Goal: Task Accomplishment & Management: Manage account settings

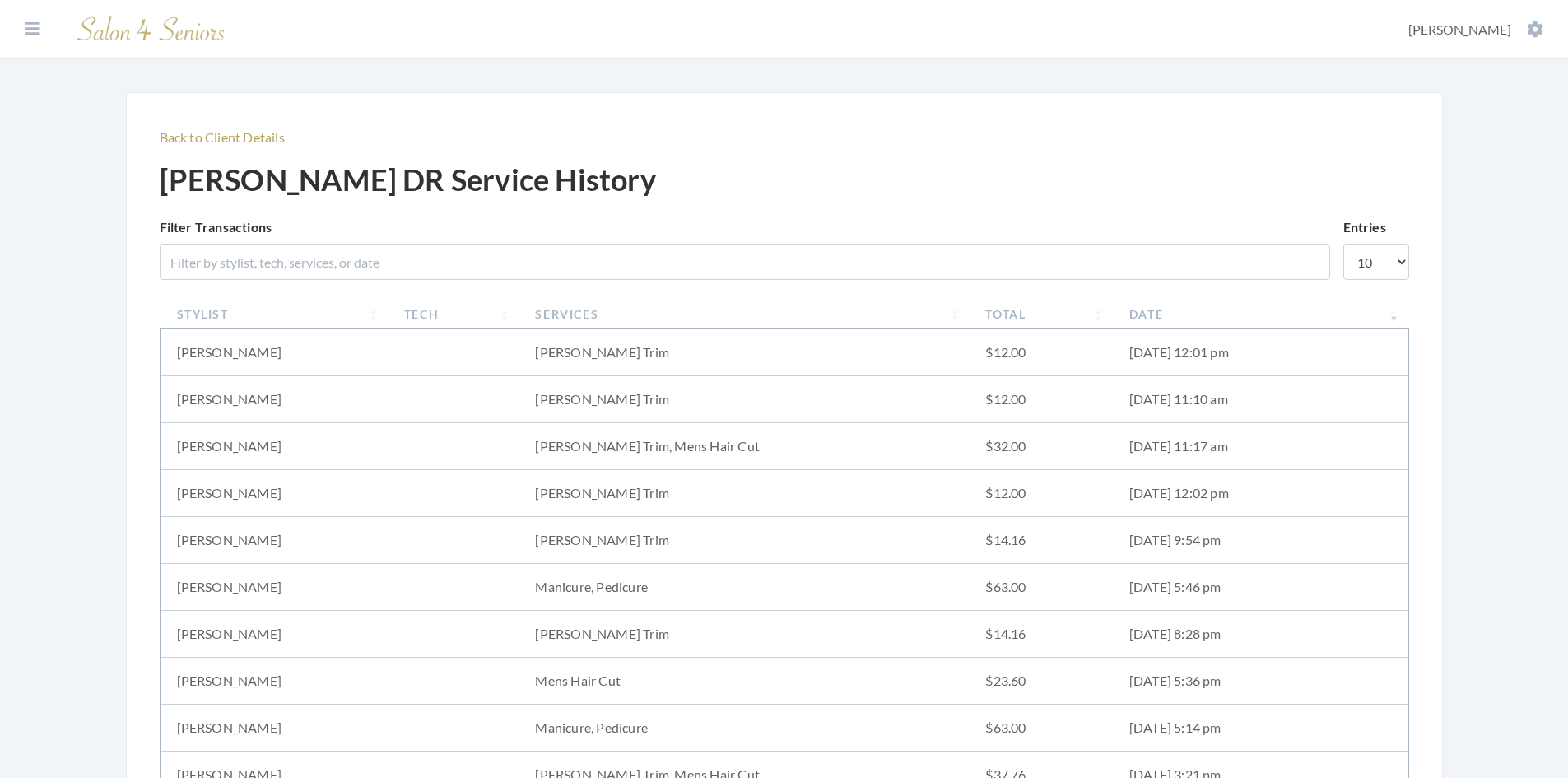
scroll to position [82, 0]
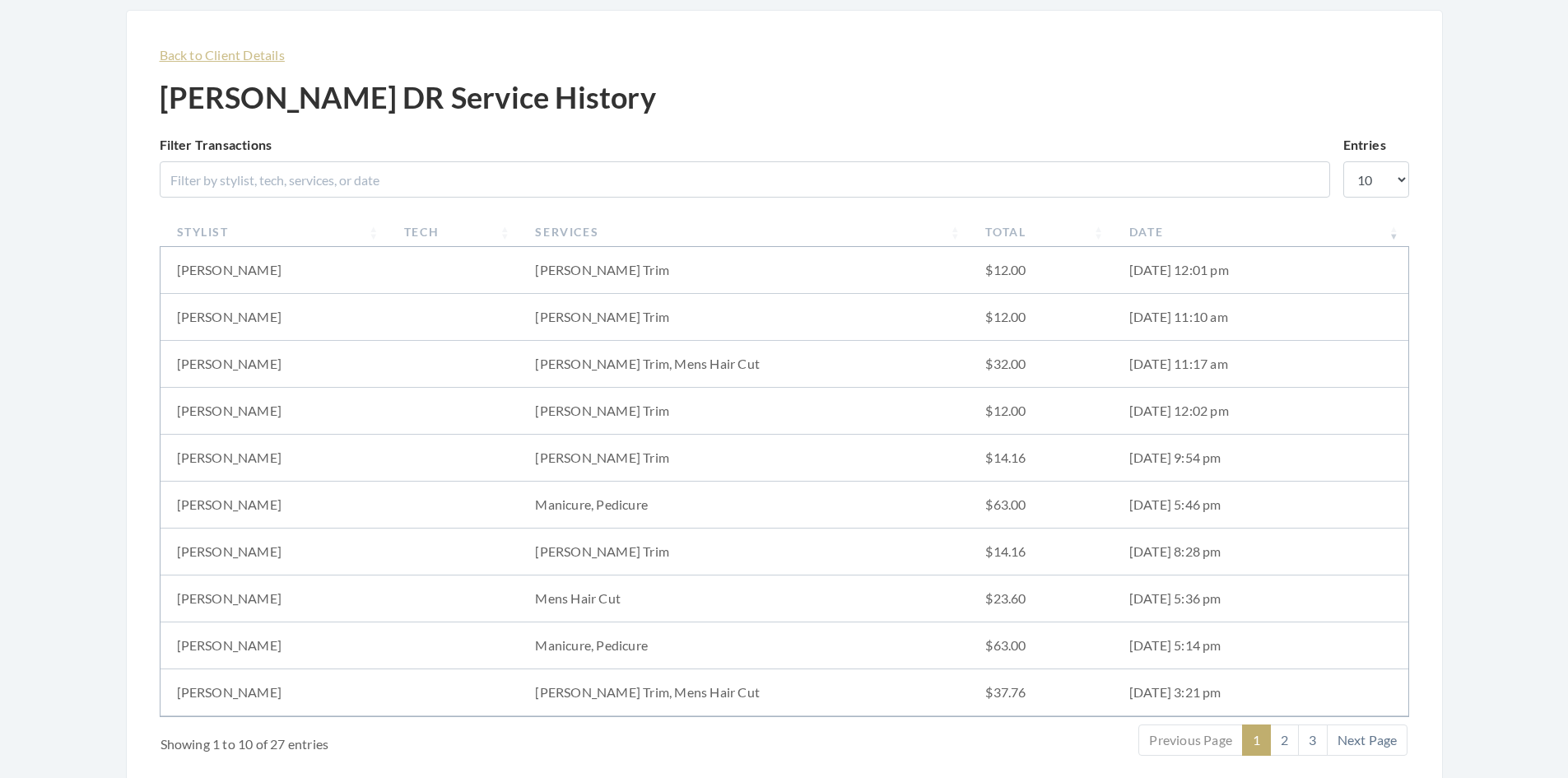
click at [234, 60] on link "Back to Client Details" at bounding box center [222, 54] width 125 height 16
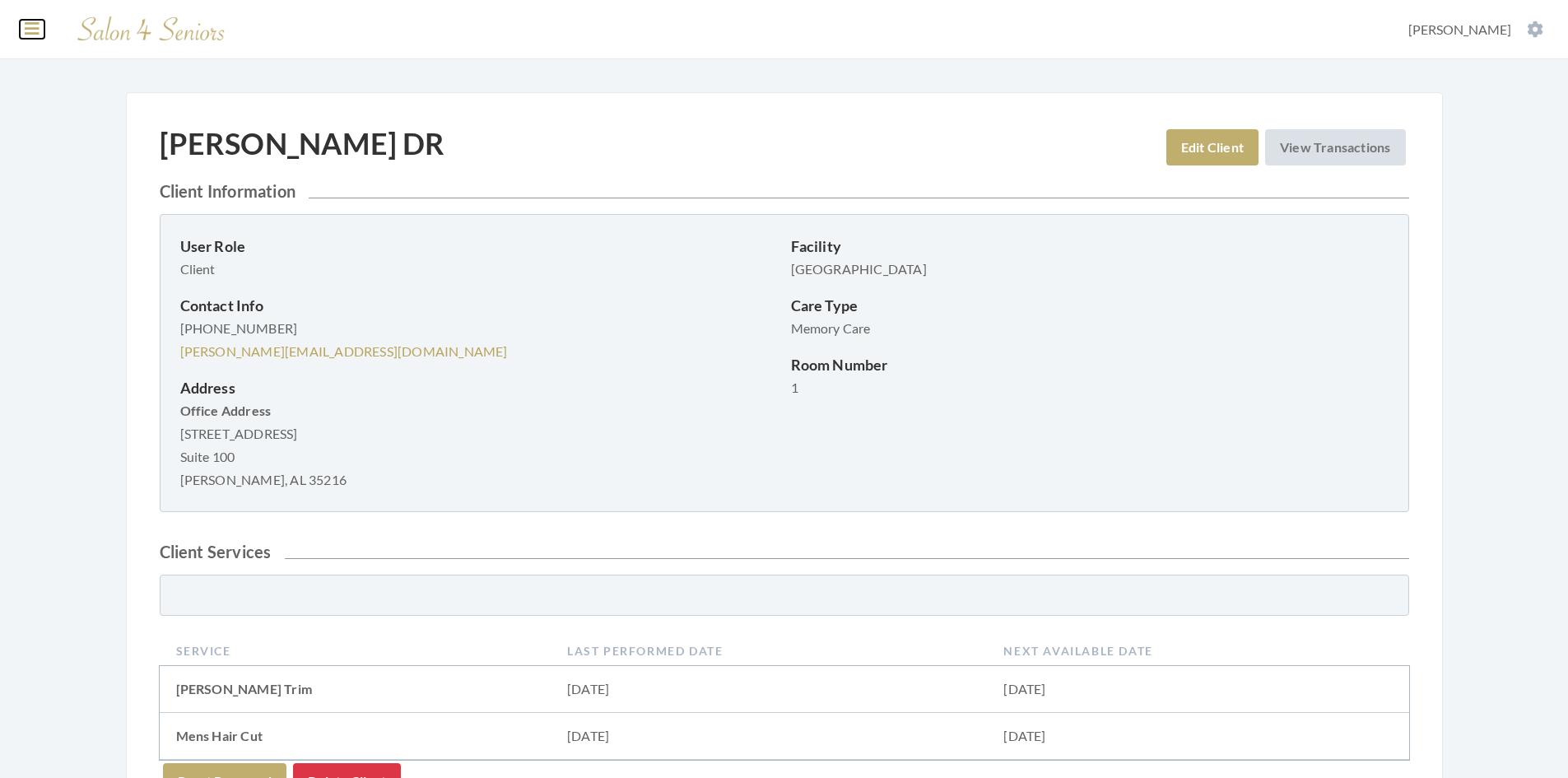
click at [25, 36] on icon at bounding box center [32, 29] width 15 height 16
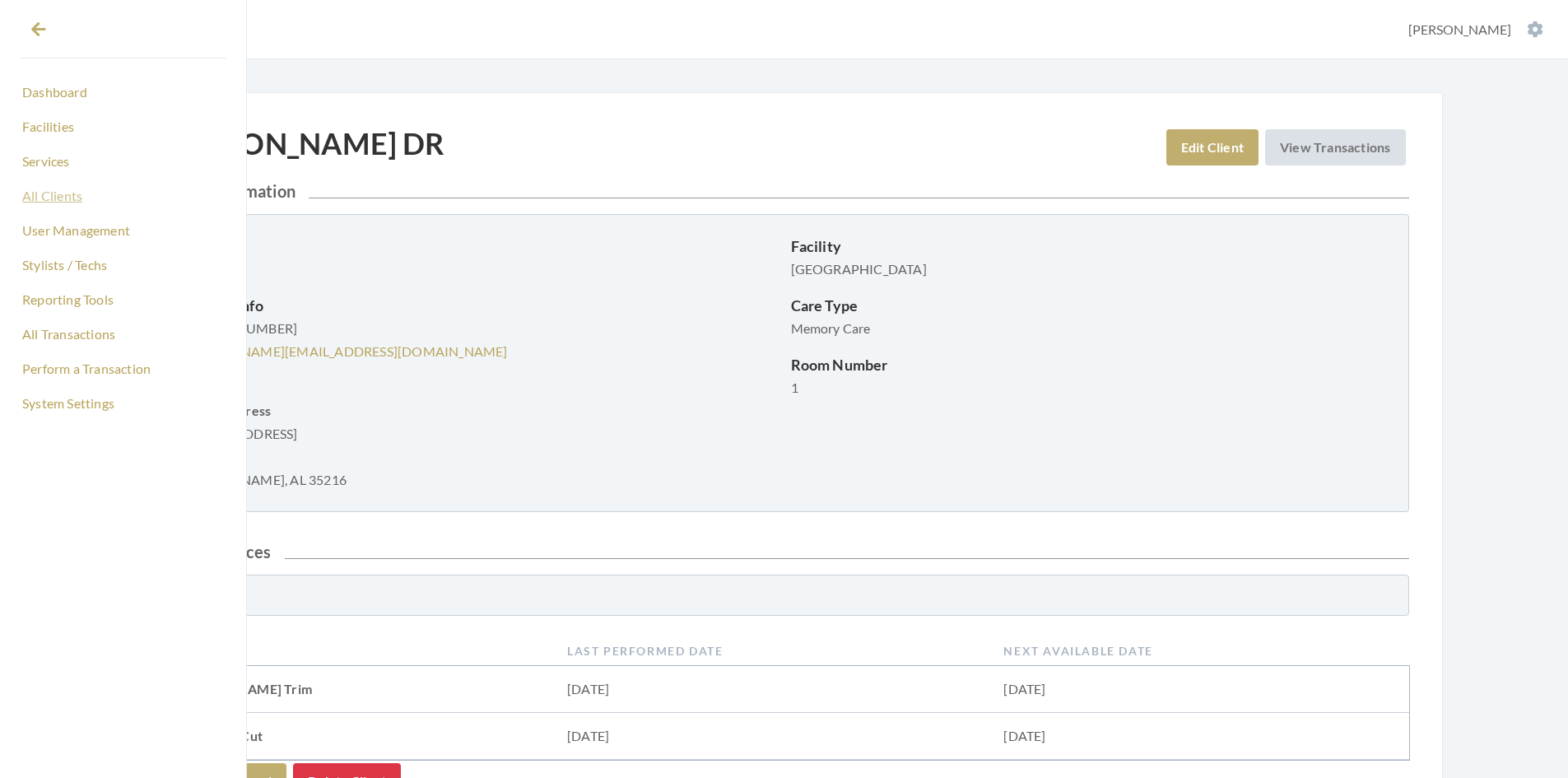
click at [71, 194] on link "All Clients" at bounding box center [123, 195] width 206 height 28
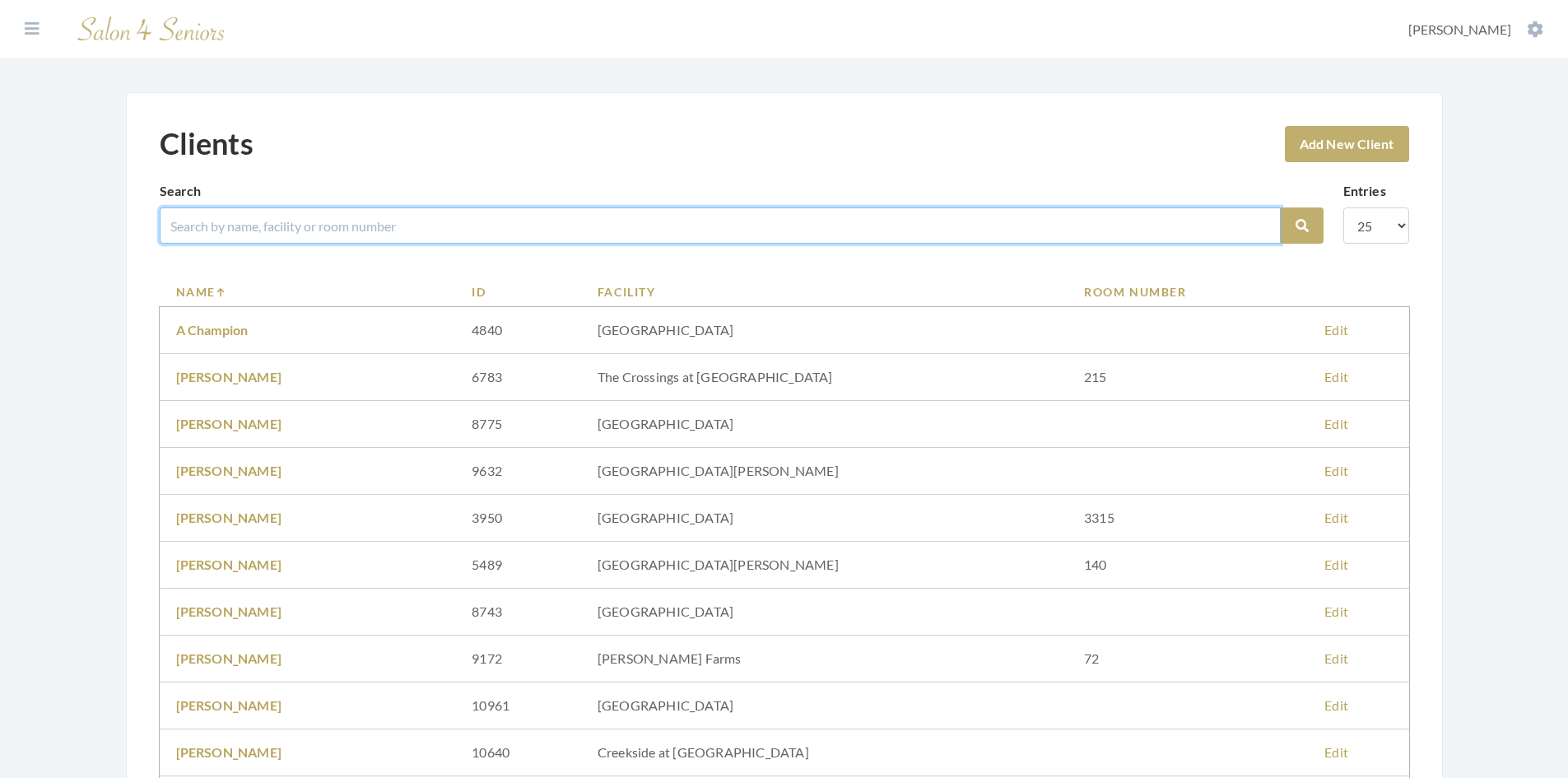
click at [276, 226] on input "search" at bounding box center [721, 226] width 1121 height 37
type input "[PERSON_NAME]"
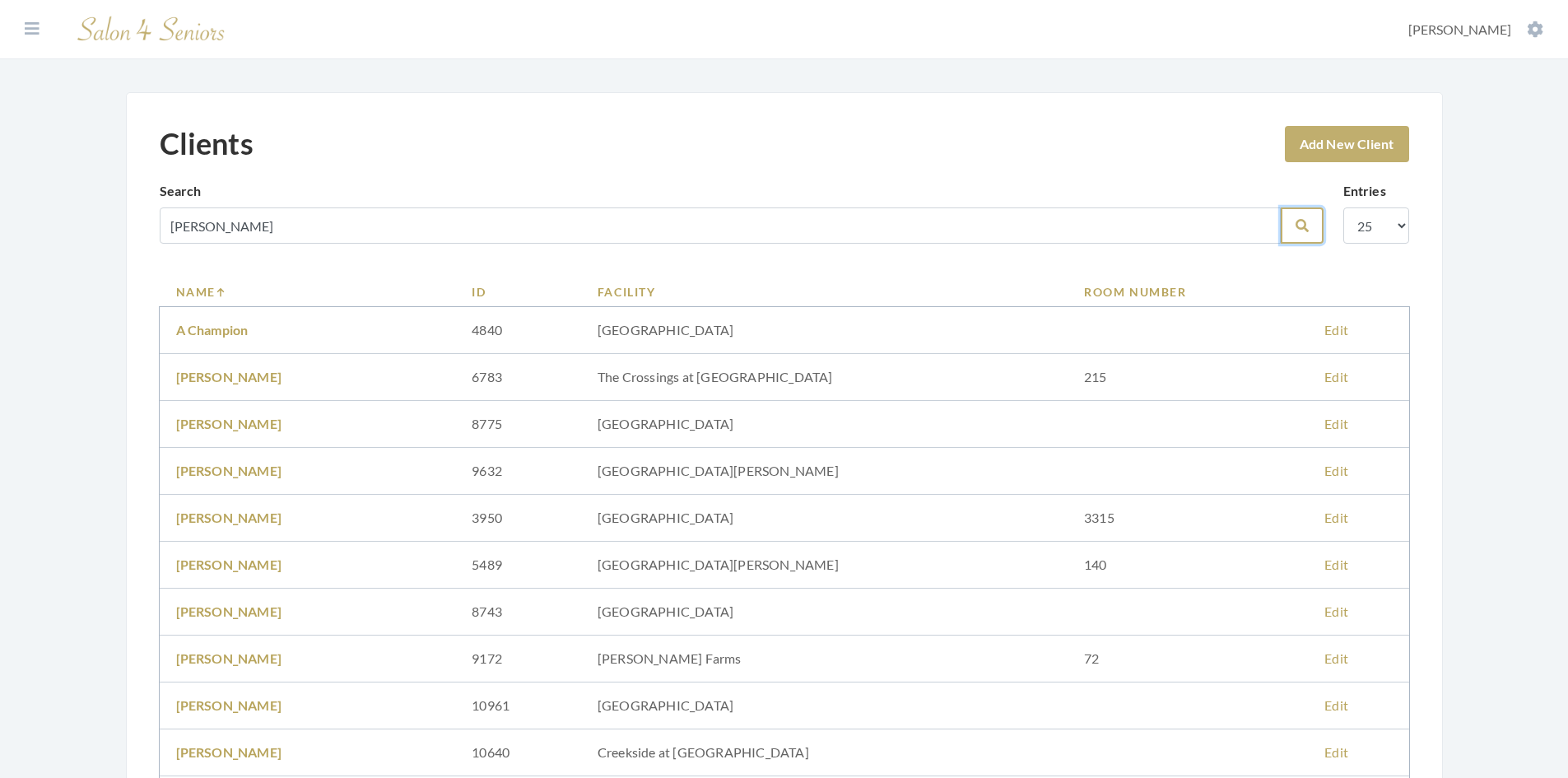
click at [1309, 221] on button "Search" at bounding box center [1302, 226] width 43 height 37
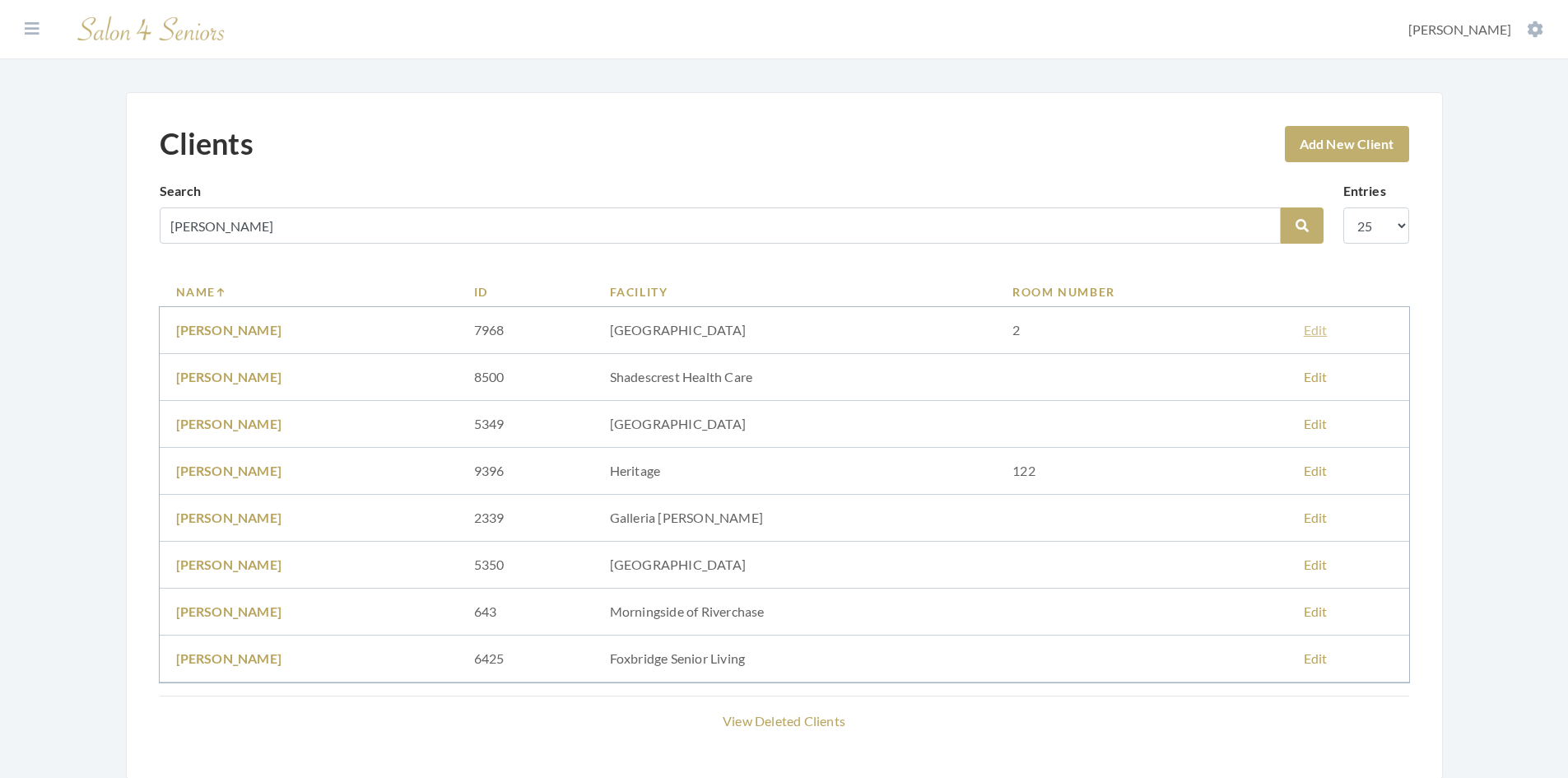
click at [1325, 331] on link "Edit" at bounding box center [1316, 330] width 24 height 16
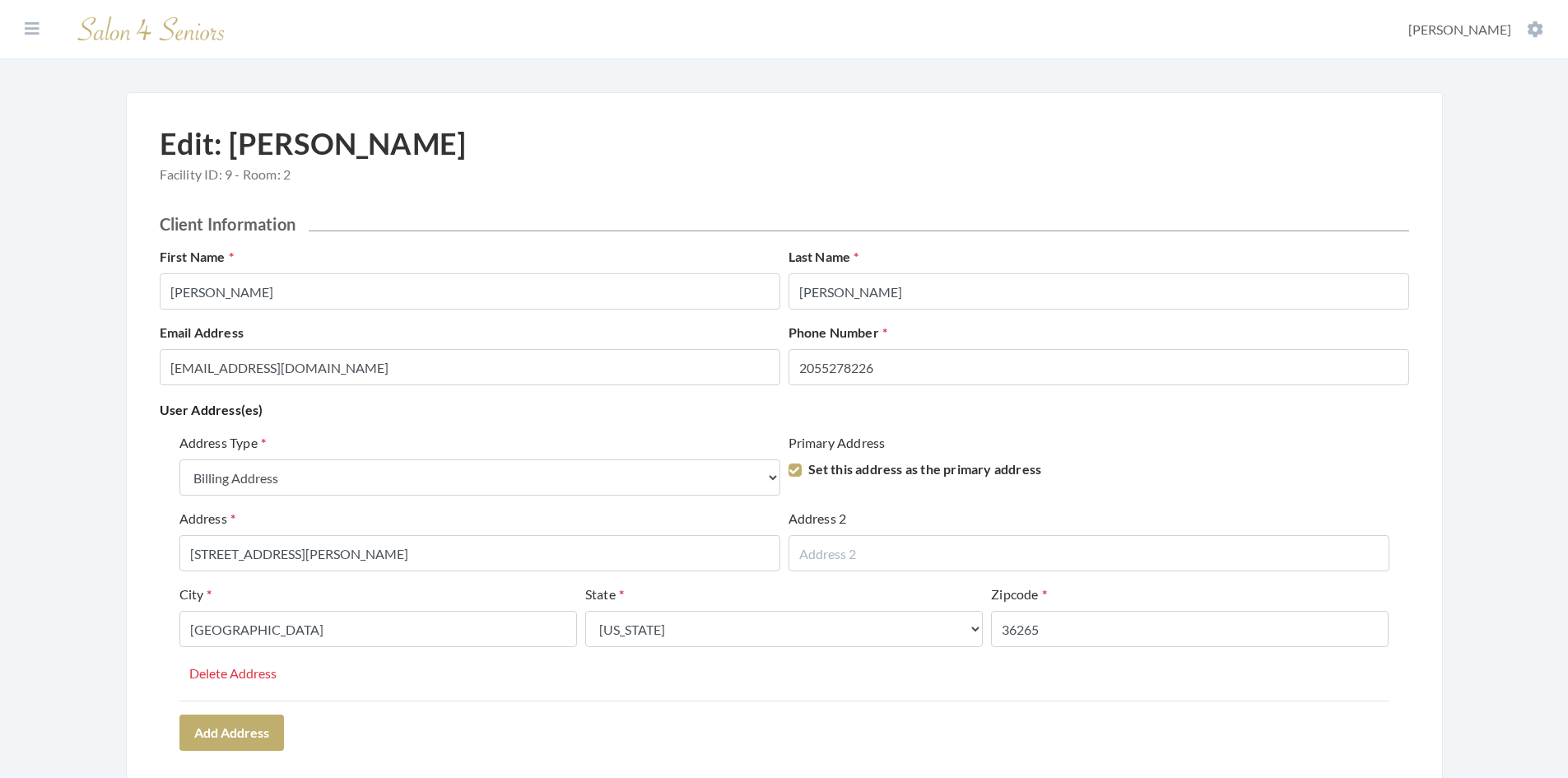
select select "billing"
select select "al"
click at [16, 33] on section "Dashboard Facilities Services All Clients User Management Stylists / Techs Repo…" at bounding box center [784, 29] width 1568 height 59
click at [24, 29] on button at bounding box center [32, 29] width 25 height 18
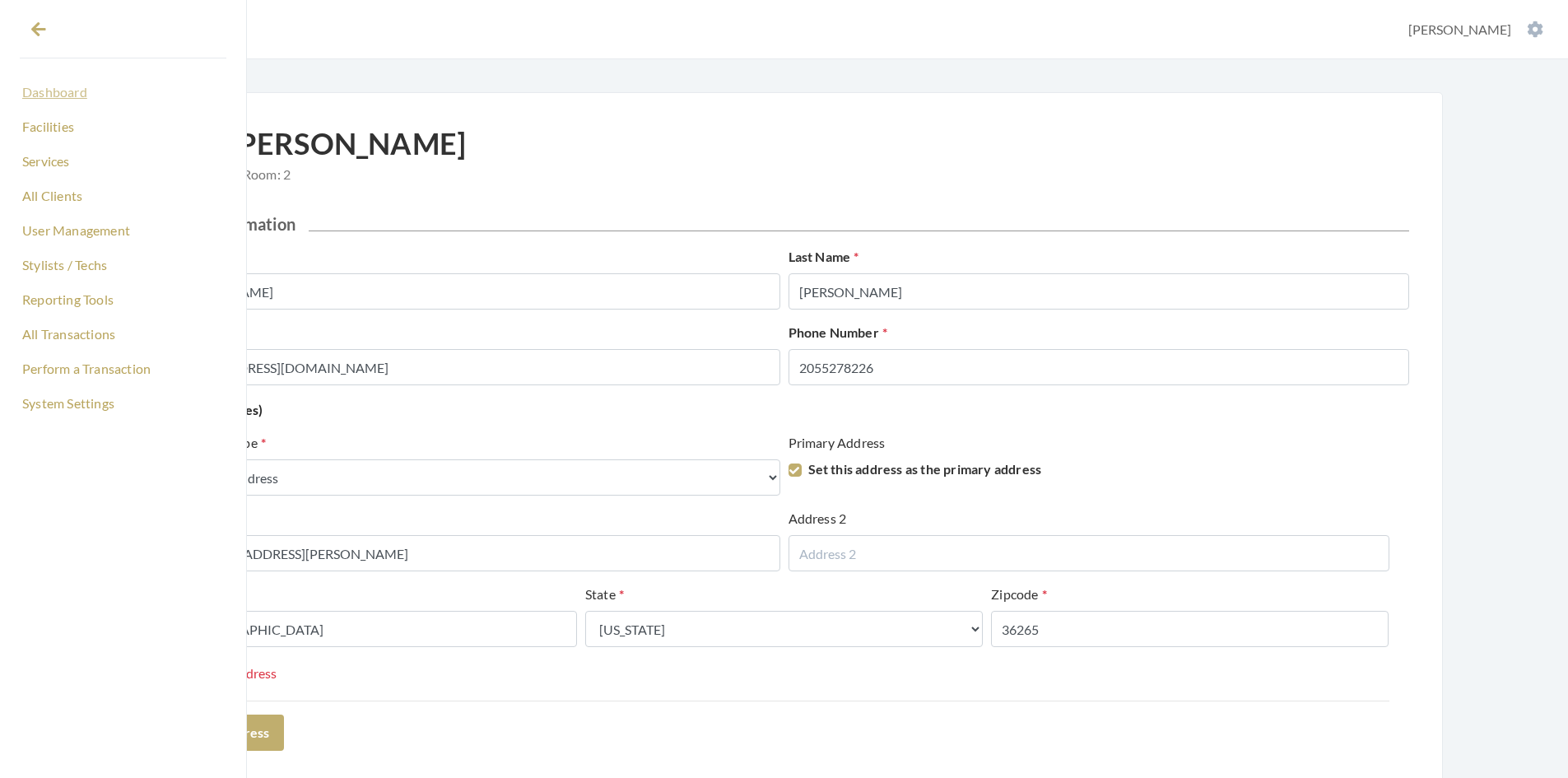
click at [71, 93] on link "Dashboard" at bounding box center [123, 92] width 206 height 28
